Goal: Check status: Check status

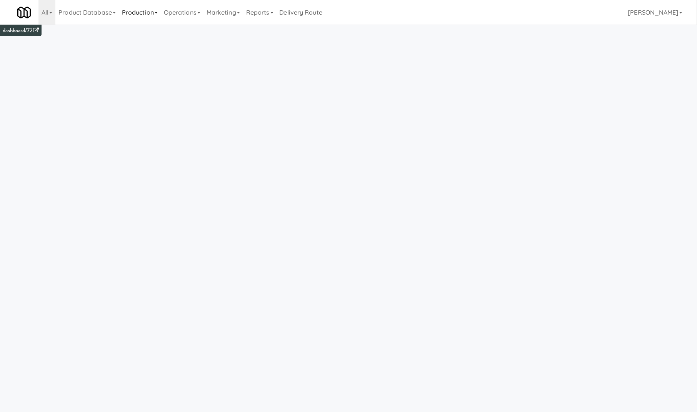
click at [139, 3] on link "Production" at bounding box center [140, 12] width 42 height 25
click at [193, 13] on link "Operations" at bounding box center [182, 12] width 43 height 25
click at [199, 160] on link "Vision Orders" at bounding box center [192, 160] width 62 height 14
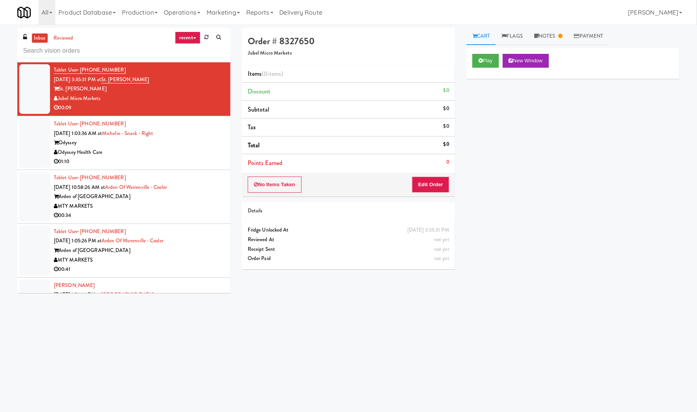
click at [195, 37] on link "recent" at bounding box center [187, 38] width 25 height 12
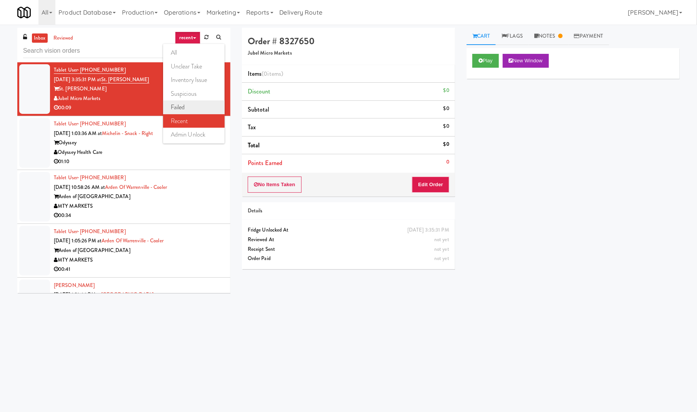
scroll to position [24, 0]
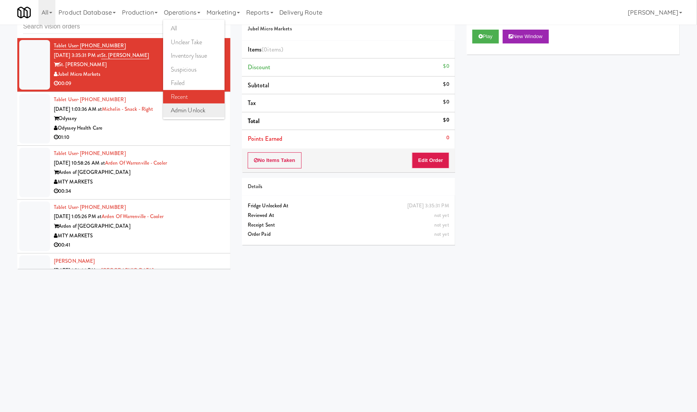
click at [201, 108] on link "admin unlock" at bounding box center [194, 111] width 62 height 14
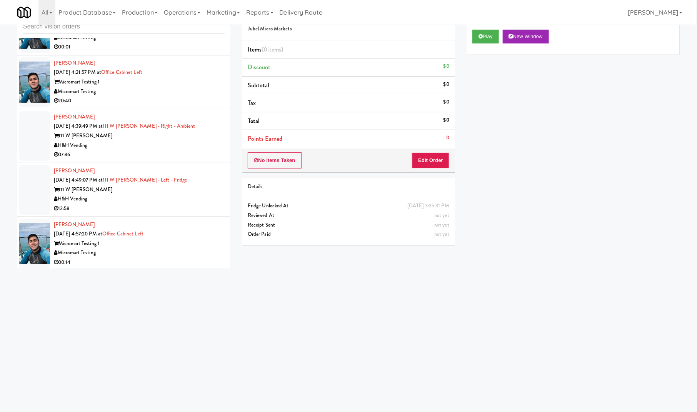
click at [203, 177] on div "Chad Brown Sep 19, 2025 4:49:07 PM at 111 W Wacker - Left - Fridge 111 W Wacker…" at bounding box center [139, 189] width 171 height 47
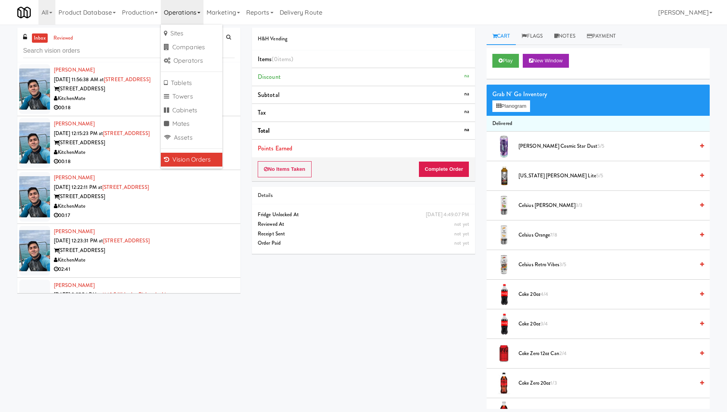
scroll to position [360, 0]
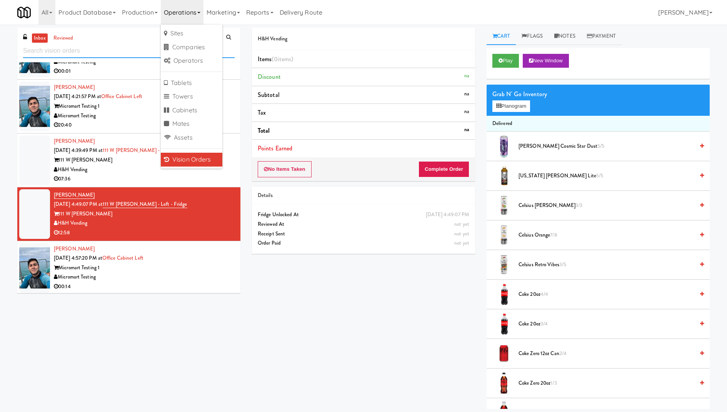
click at [118, 49] on input "text" at bounding box center [129, 51] width 212 height 14
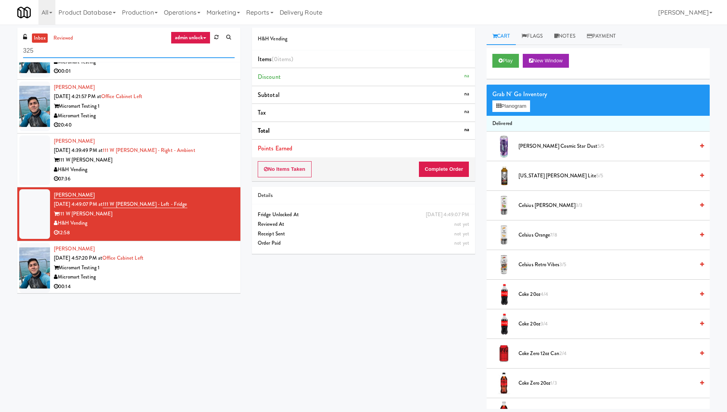
type input "325"
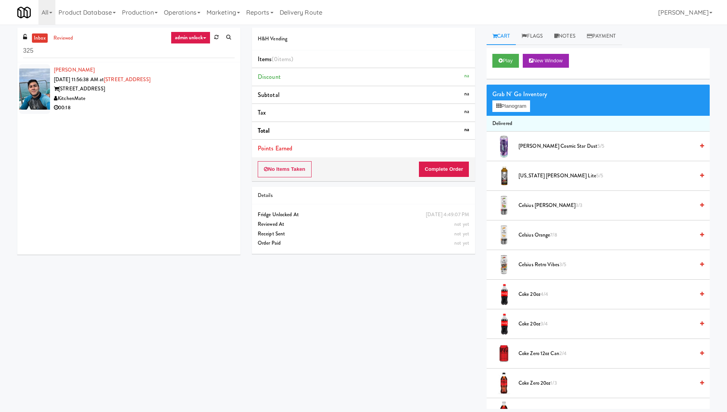
click at [162, 97] on div "KitchenMate" at bounding box center [144, 99] width 181 height 10
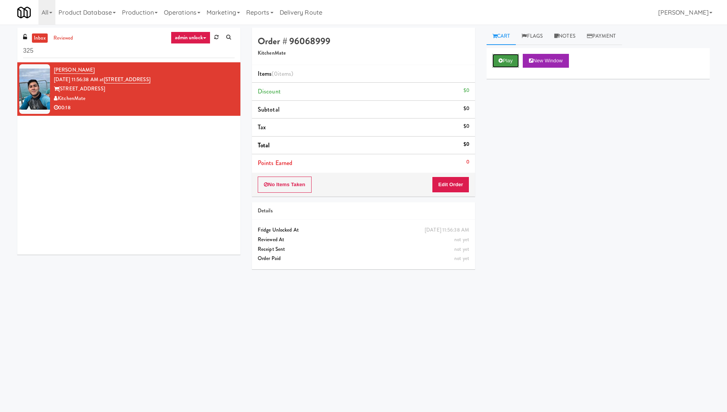
click at [510, 60] on button "Play" at bounding box center [506, 61] width 27 height 14
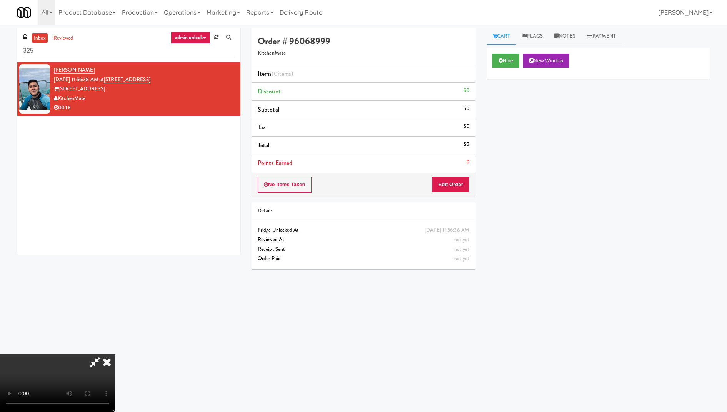
click at [115, 354] on icon at bounding box center [107, 361] width 17 height 15
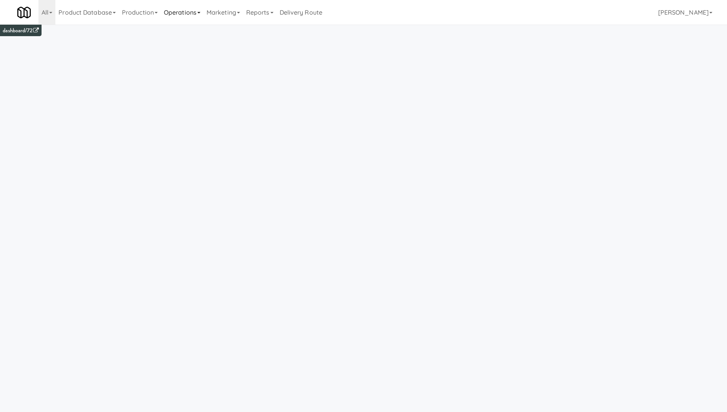
click at [193, 12] on link "Operations" at bounding box center [182, 12] width 43 height 25
click at [184, 160] on link "Vision Orders" at bounding box center [192, 160] width 62 height 14
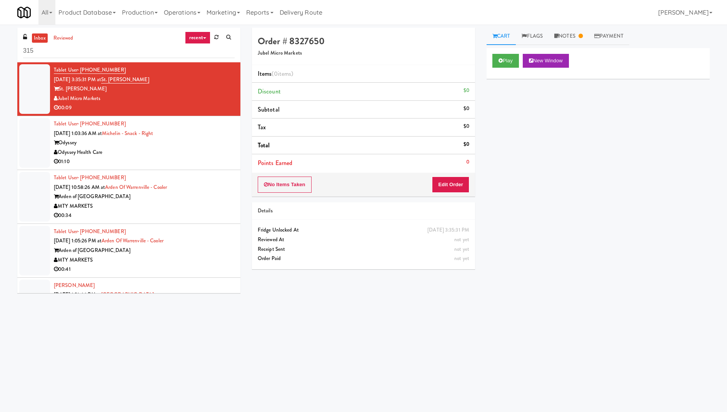
type input "315"
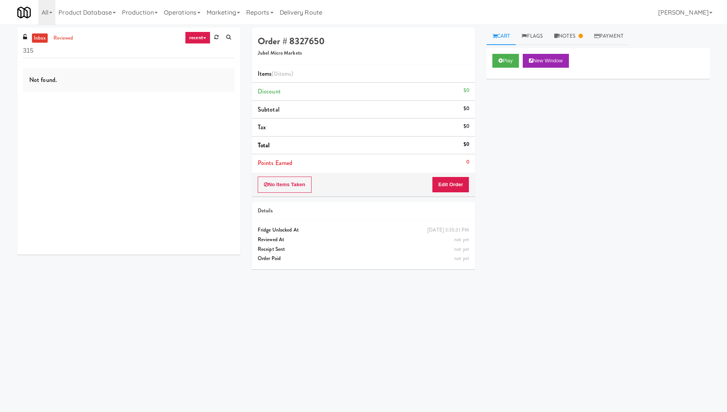
click at [194, 43] on link "recent" at bounding box center [197, 38] width 25 height 12
click at [199, 139] on link "admin unlock" at bounding box center [204, 135] width 62 height 14
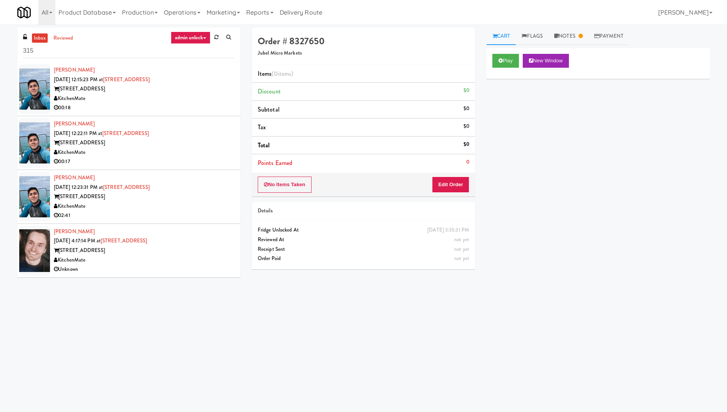
scroll to position [24, 0]
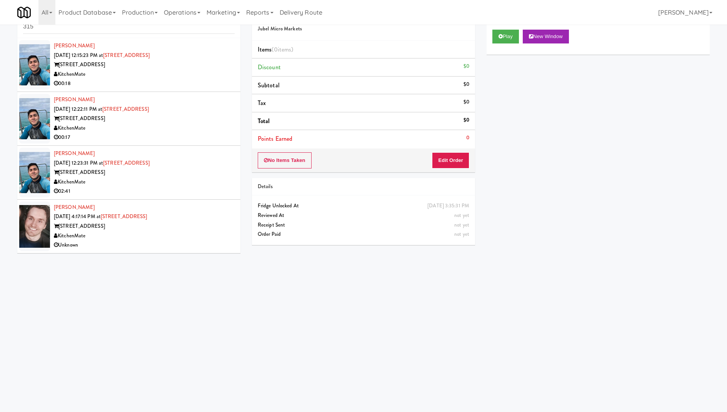
click at [190, 234] on div "KitchenMate" at bounding box center [144, 236] width 181 height 10
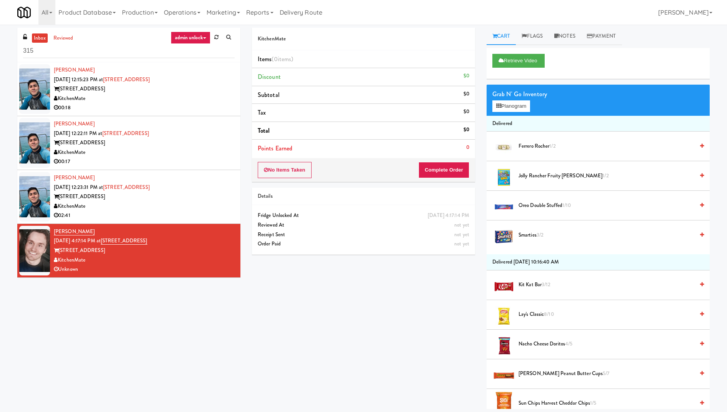
click at [189, 199] on div "[STREET_ADDRESS]" at bounding box center [144, 197] width 181 height 10
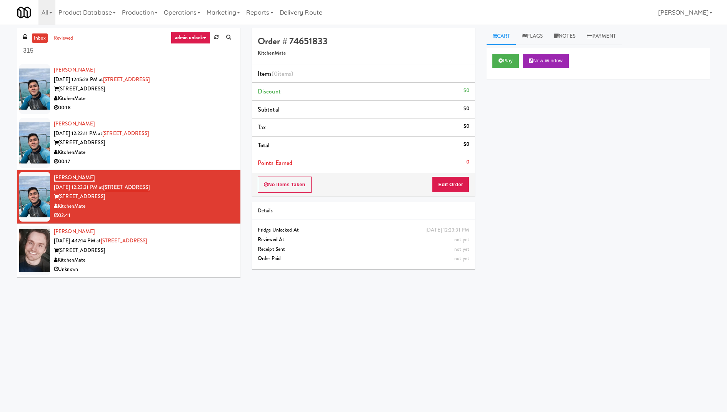
click at [203, 249] on div "[STREET_ADDRESS]" at bounding box center [144, 251] width 181 height 10
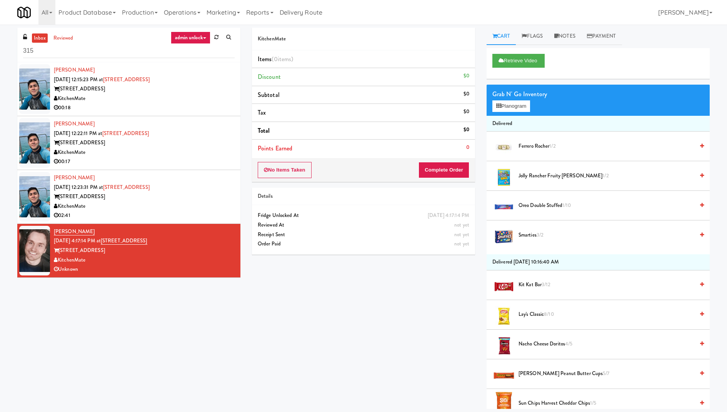
click at [206, 198] on div "[STREET_ADDRESS]" at bounding box center [144, 197] width 181 height 10
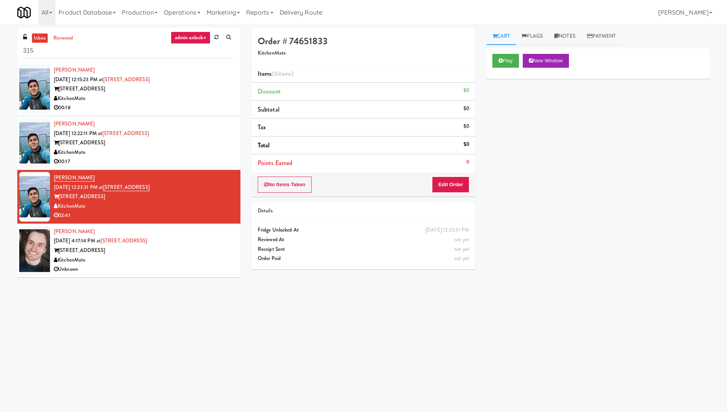
click at [193, 235] on div "[PERSON_NAME] [DATE] 4:17:14 PM at [STREET_ADDRESS] [STREET_ADDRESS]" at bounding box center [144, 250] width 181 height 47
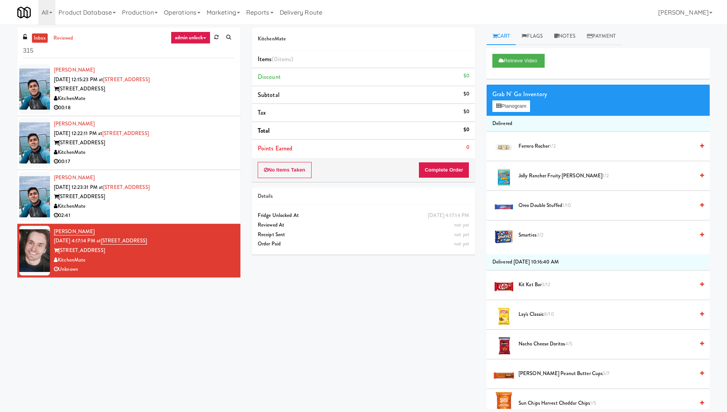
click at [204, 195] on div "[STREET_ADDRESS]" at bounding box center [144, 197] width 181 height 10
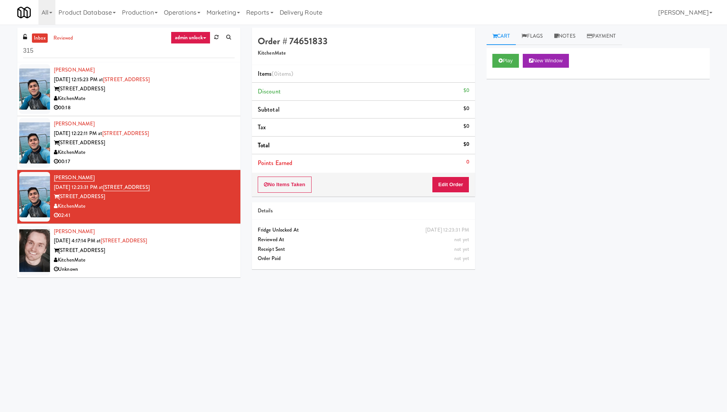
click at [207, 135] on div "[PERSON_NAME] [DATE] 12:22:11 PM at [STREET_ADDRESS] [STREET_ADDRESS][GEOGRAPHI…" at bounding box center [144, 142] width 181 height 47
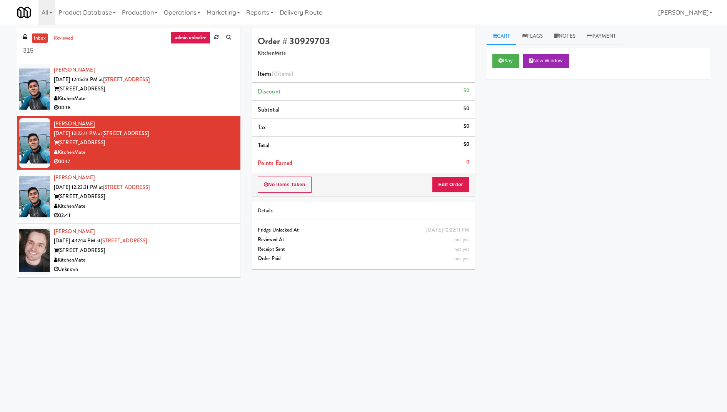
click at [187, 252] on div "[STREET_ADDRESS]" at bounding box center [144, 251] width 181 height 10
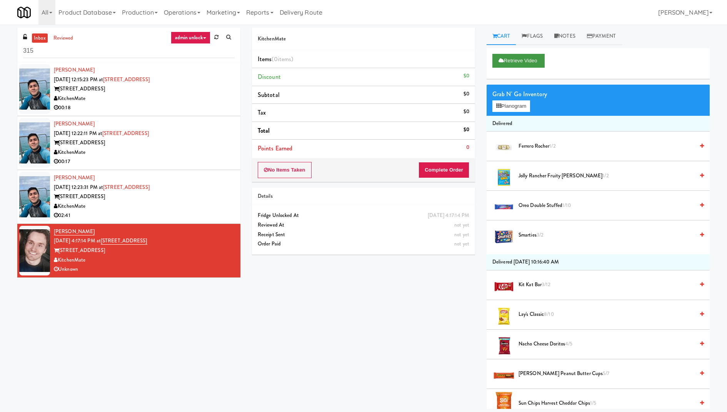
click at [509, 63] on button "Retrieve Video" at bounding box center [519, 61] width 52 height 14
click at [509, 63] on button "Play" at bounding box center [506, 61] width 27 height 14
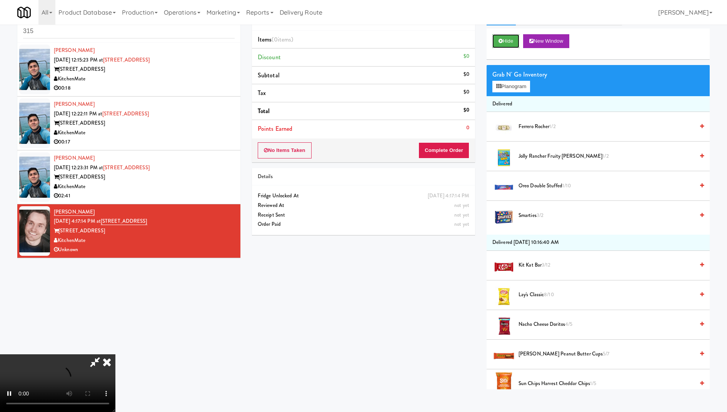
scroll to position [24, 0]
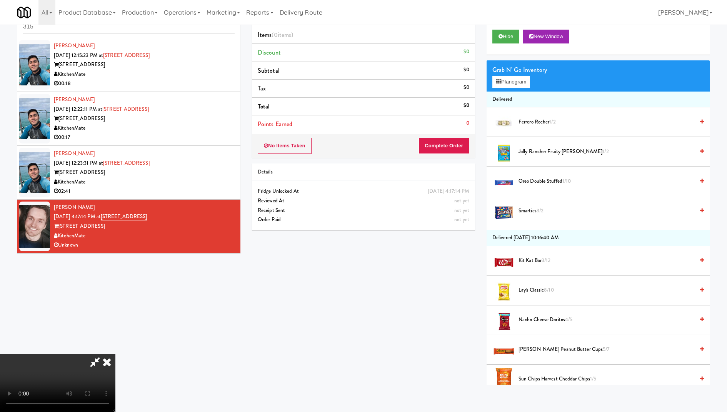
click at [115, 354] on icon at bounding box center [107, 361] width 17 height 15
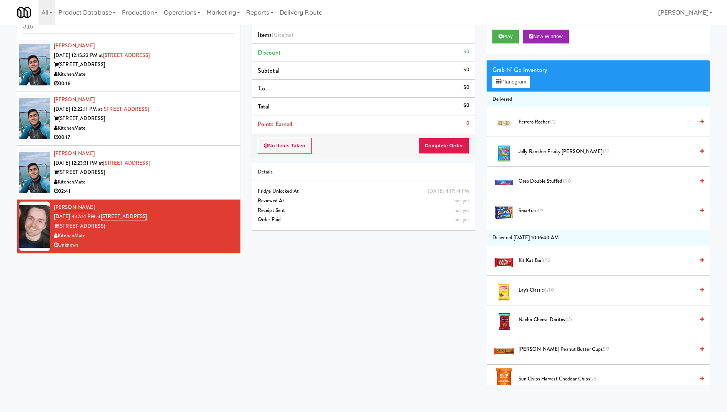
scroll to position [0, 0]
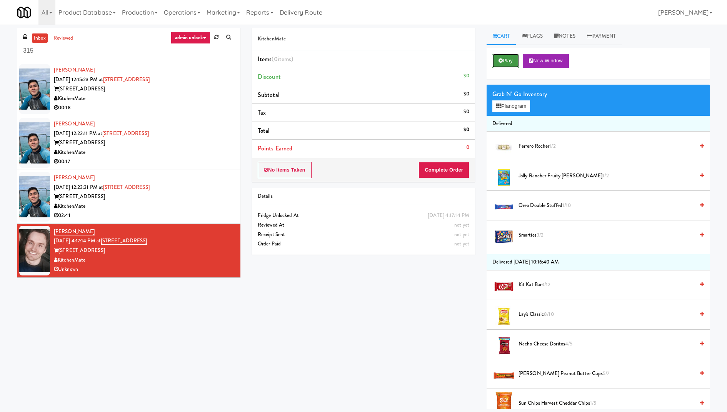
click at [508, 65] on button "Play" at bounding box center [506, 61] width 27 height 14
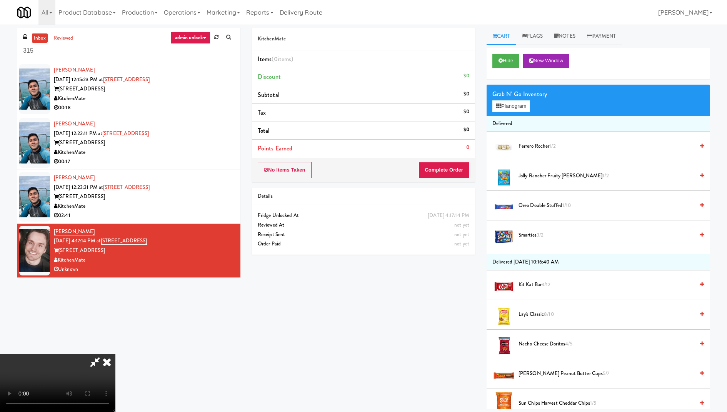
click at [115, 354] on icon at bounding box center [107, 361] width 17 height 15
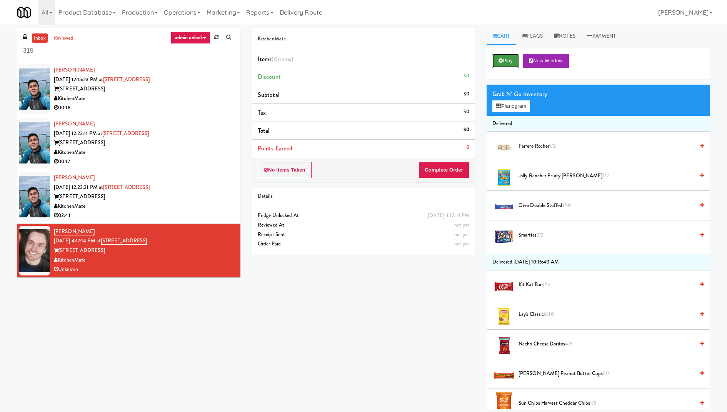
click at [502, 59] on icon at bounding box center [501, 60] width 4 height 5
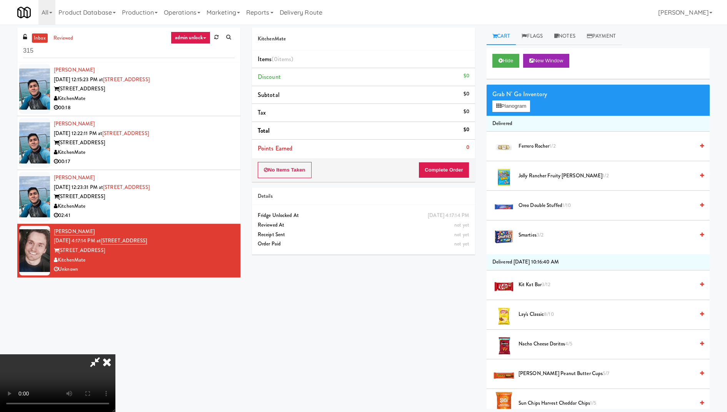
click at [115, 354] on icon at bounding box center [107, 361] width 17 height 15
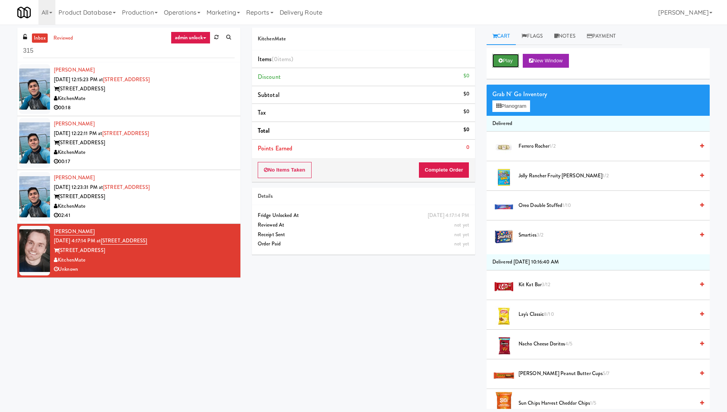
click at [509, 60] on button "Play" at bounding box center [506, 61] width 27 height 14
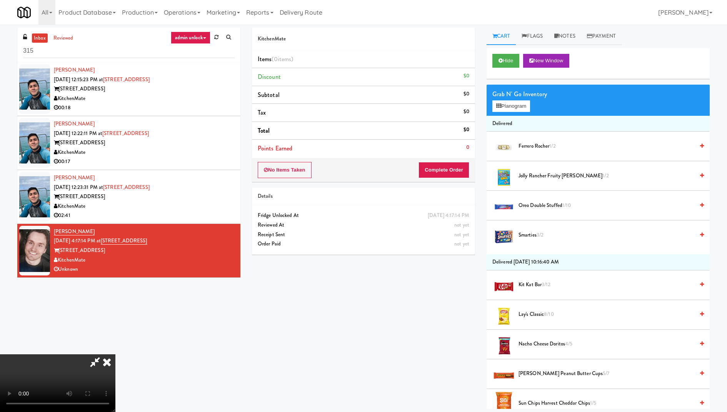
click at [115, 354] on icon at bounding box center [107, 361] width 17 height 15
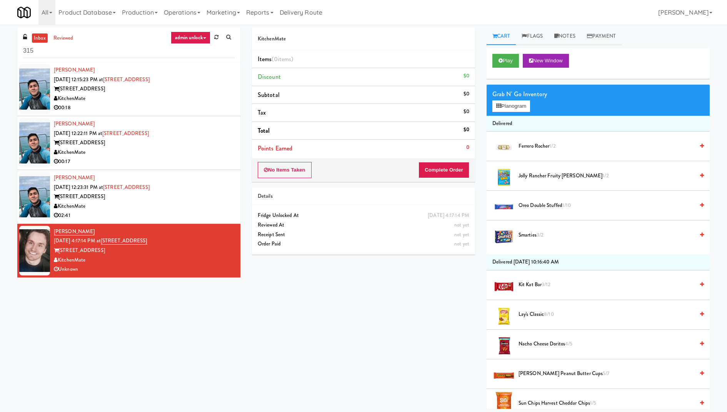
click at [209, 188] on div "[PERSON_NAME] [DATE] 12:23:31 PM at [STREET_ADDRESS] [STREET_ADDRESS][GEOGRAPHI…" at bounding box center [144, 196] width 181 height 47
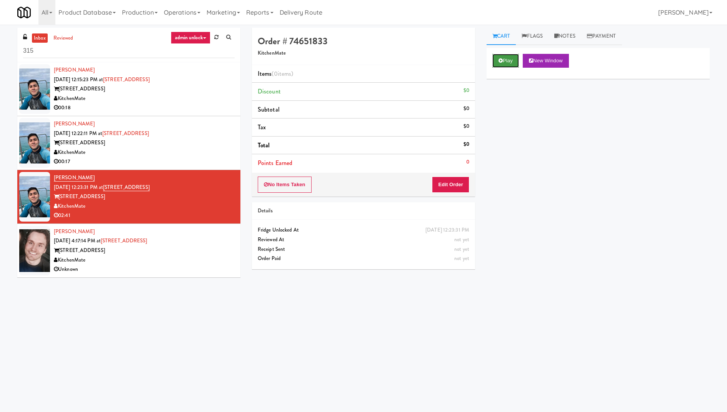
click at [509, 60] on button "Play" at bounding box center [506, 61] width 27 height 14
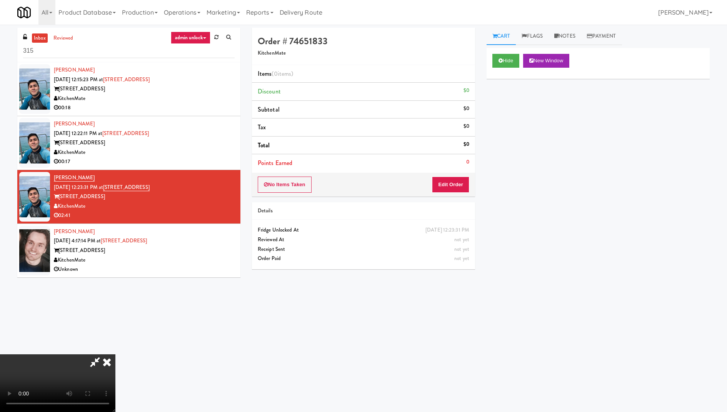
click at [115, 354] on icon at bounding box center [107, 361] width 17 height 15
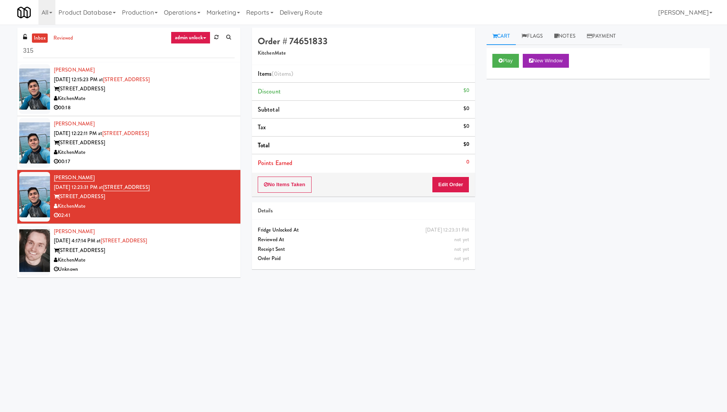
click at [206, 262] on div "KitchenMate" at bounding box center [144, 261] width 181 height 10
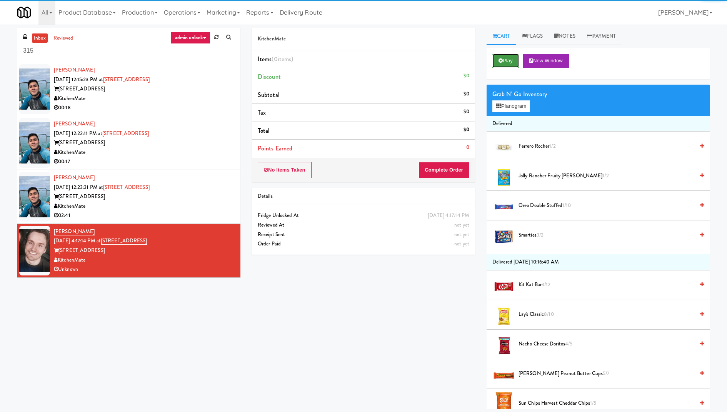
click at [513, 63] on button "Play" at bounding box center [506, 61] width 27 height 14
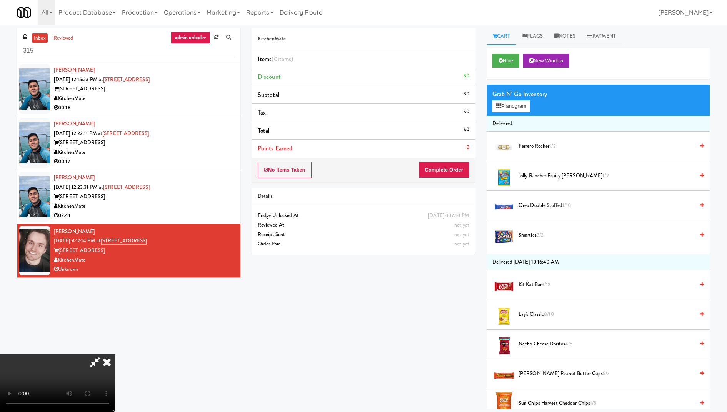
click at [115, 354] on icon at bounding box center [107, 361] width 17 height 15
